Goal: Information Seeking & Learning: Learn about a topic

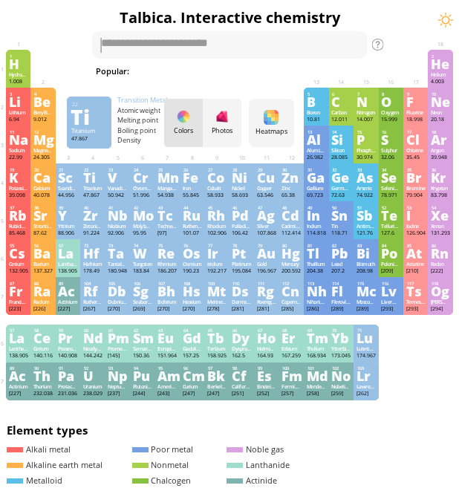
click at [105, 176] on div "22 Ti Titanium 47.867 −2, −1, 0, +1, +2, +3, +4 −2, −1, 0, +1, +2, +3, +4 1668 …" at bounding box center [92, 182] width 24 height 38
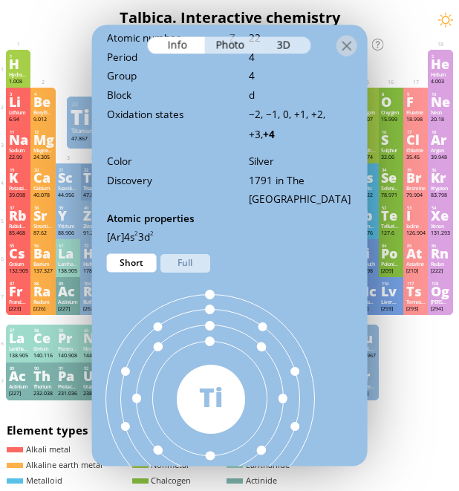
scroll to position [594, 0]
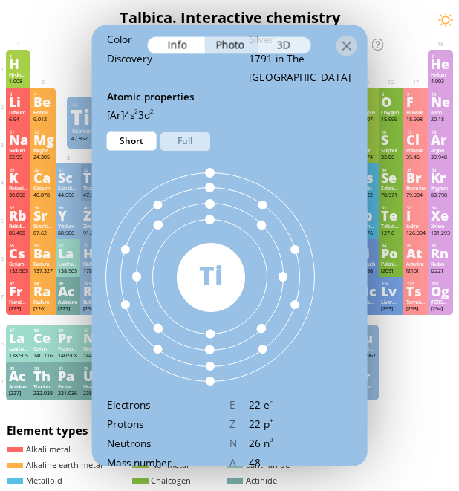
click at [289, 45] on div "3D" at bounding box center [284, 44] width 53 height 17
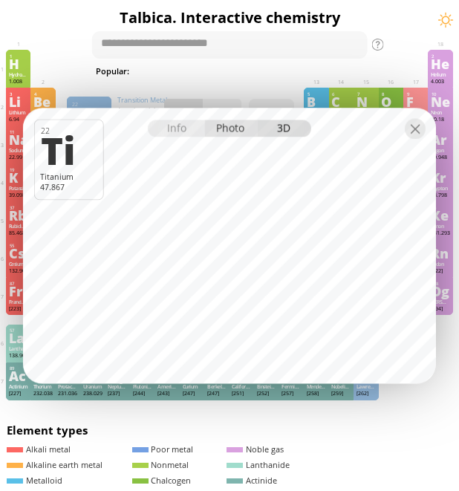
click at [227, 128] on div "Photo" at bounding box center [231, 127] width 53 height 17
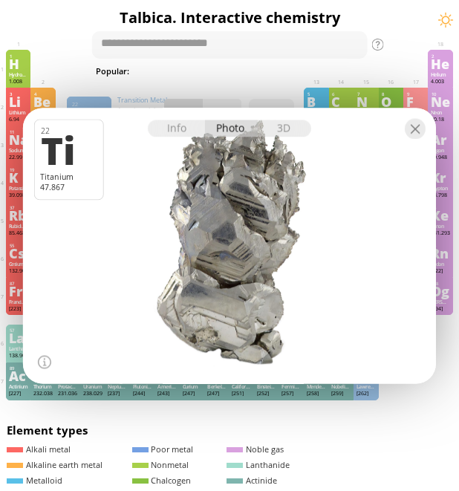
drag, startPoint x: 229, startPoint y: 218, endPoint x: 220, endPoint y: 284, distance: 66.8
click at [220, 284] on div at bounding box center [229, 245] width 417 height 278
click at [278, 131] on div "3D" at bounding box center [284, 127] width 53 height 17
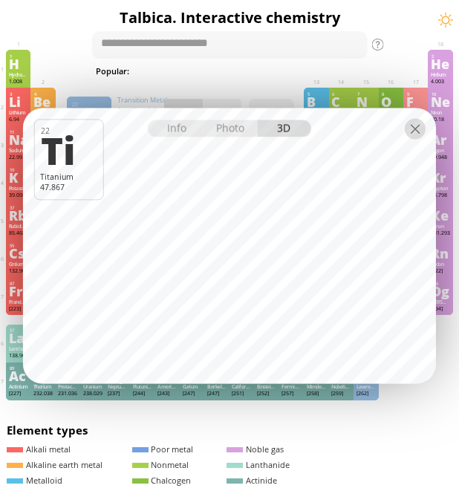
click at [413, 137] on div at bounding box center [415, 128] width 21 height 21
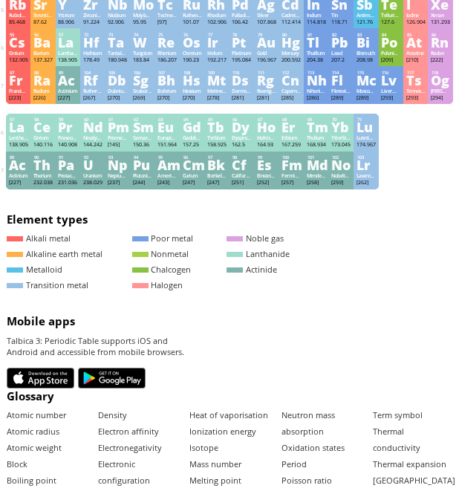
scroll to position [36, 0]
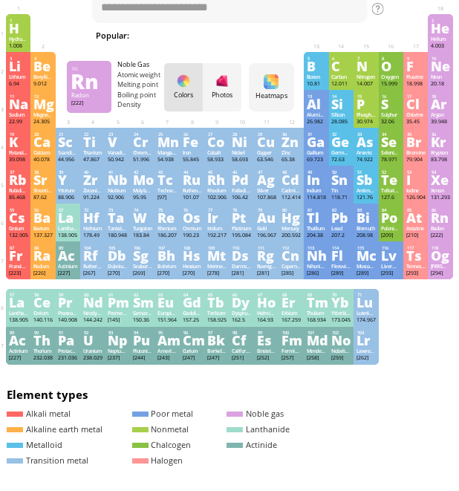
click at [450, 223] on div "Rn" at bounding box center [439, 218] width 19 height 12
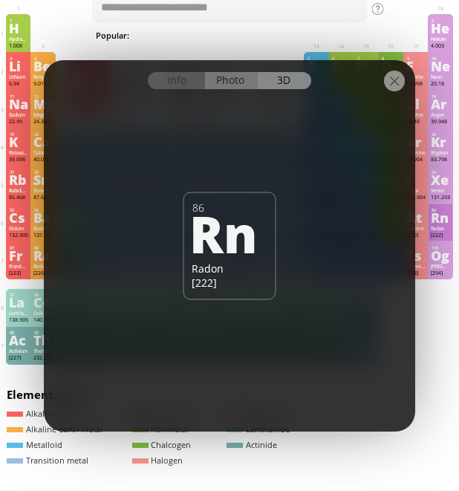
click at [243, 85] on div "Photo" at bounding box center [231, 80] width 53 height 17
click at [181, 82] on div "Info" at bounding box center [176, 80] width 57 height 17
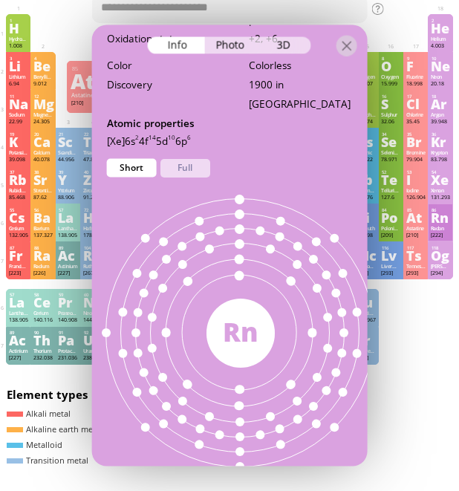
scroll to position [654, 0]
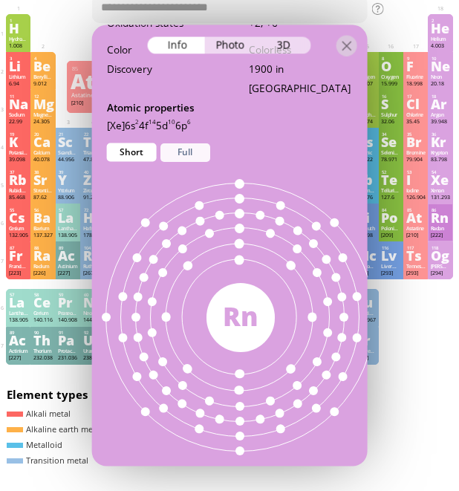
click at [189, 143] on div "Full" at bounding box center [185, 152] width 50 height 19
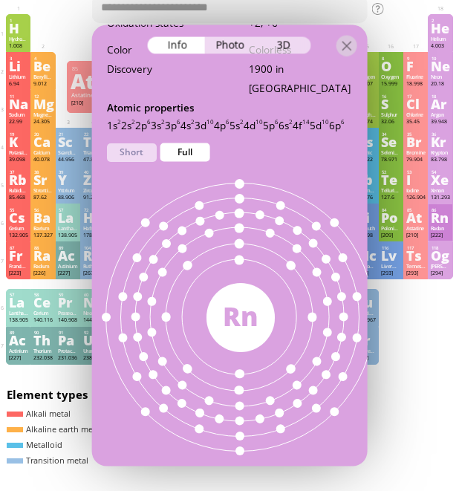
click at [255, 238] on div at bounding box center [239, 317] width 378 height 378
click at [335, 48] on div at bounding box center [229, 37] width 275 height 26
click at [344, 51] on div at bounding box center [345, 45] width 21 height 21
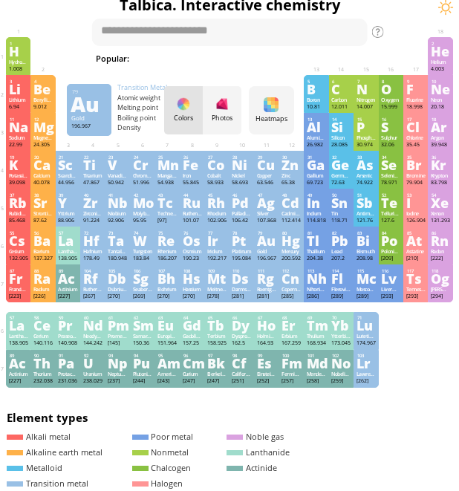
scroll to position [0, 0]
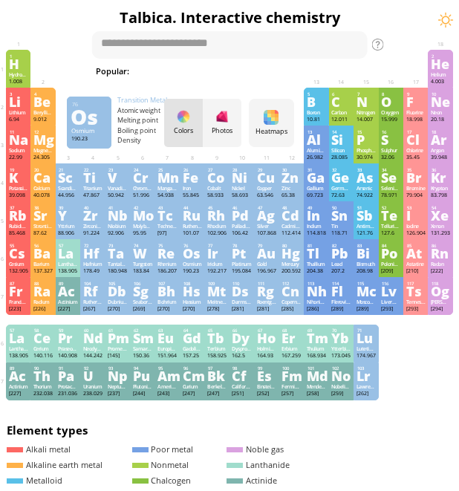
click at [199, 258] on div "Os" at bounding box center [192, 253] width 19 height 12
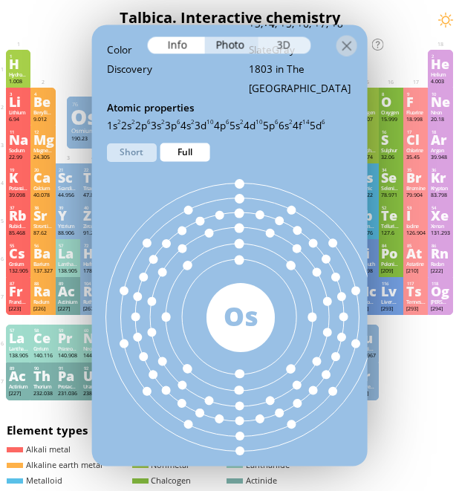
click at [292, 45] on div "3D" at bounding box center [284, 44] width 53 height 17
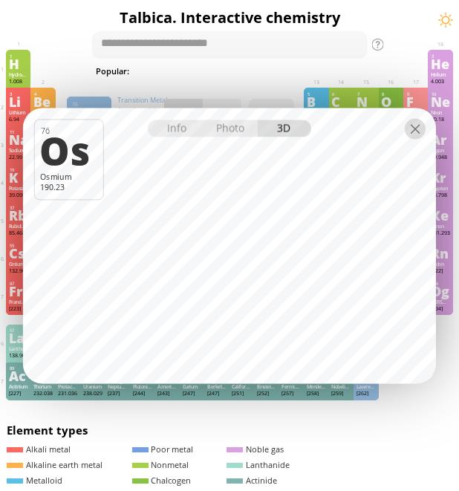
click at [418, 131] on div at bounding box center [415, 128] width 21 height 21
